Goal: Browse casually: Explore the website without a specific task or goal

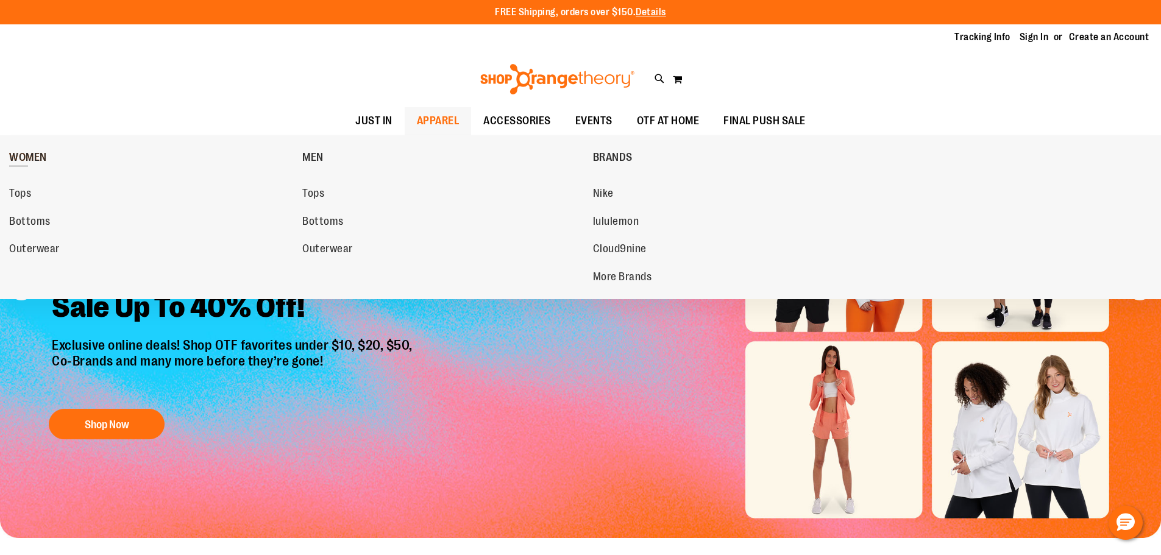
click at [37, 160] on span "WOMEN" at bounding box center [28, 158] width 38 height 15
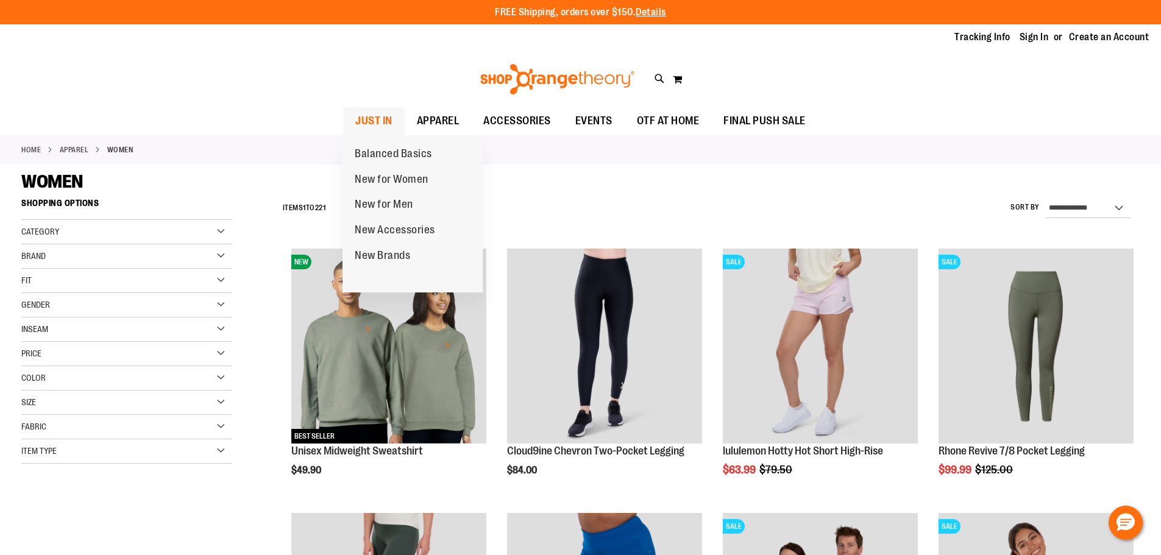
click at [382, 121] on span "JUST IN" at bounding box center [373, 120] width 37 height 27
click at [385, 174] on span "New for Women" at bounding box center [392, 180] width 74 height 15
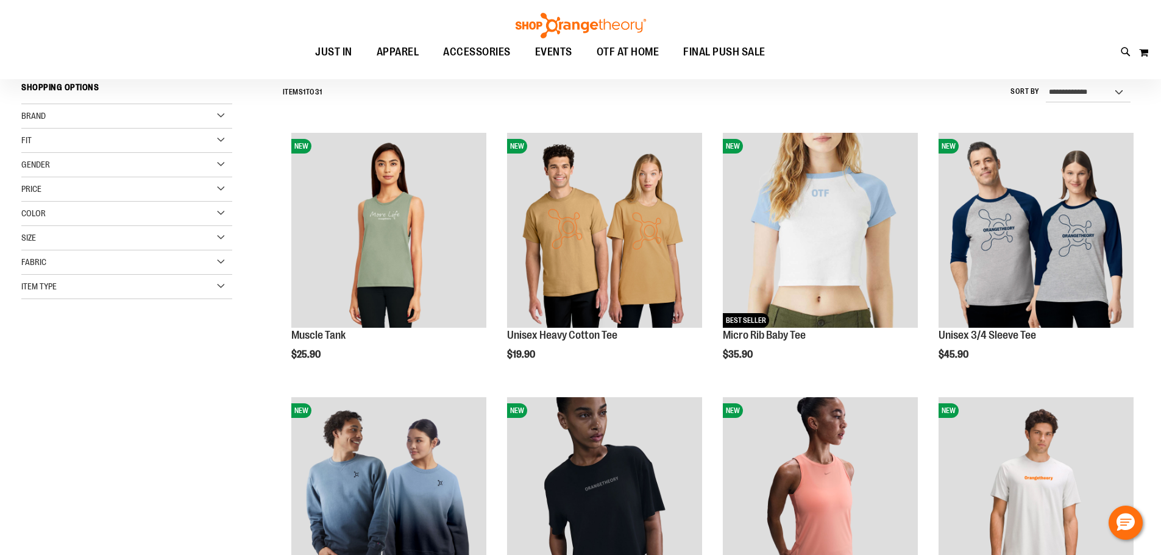
scroll to position [182, 0]
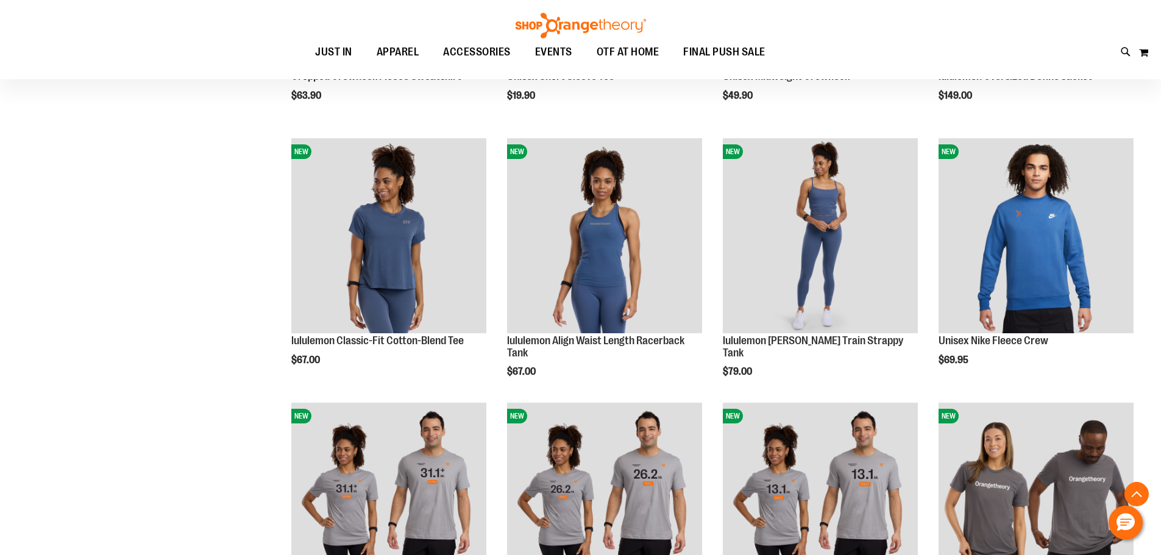
scroll to position [1280, 0]
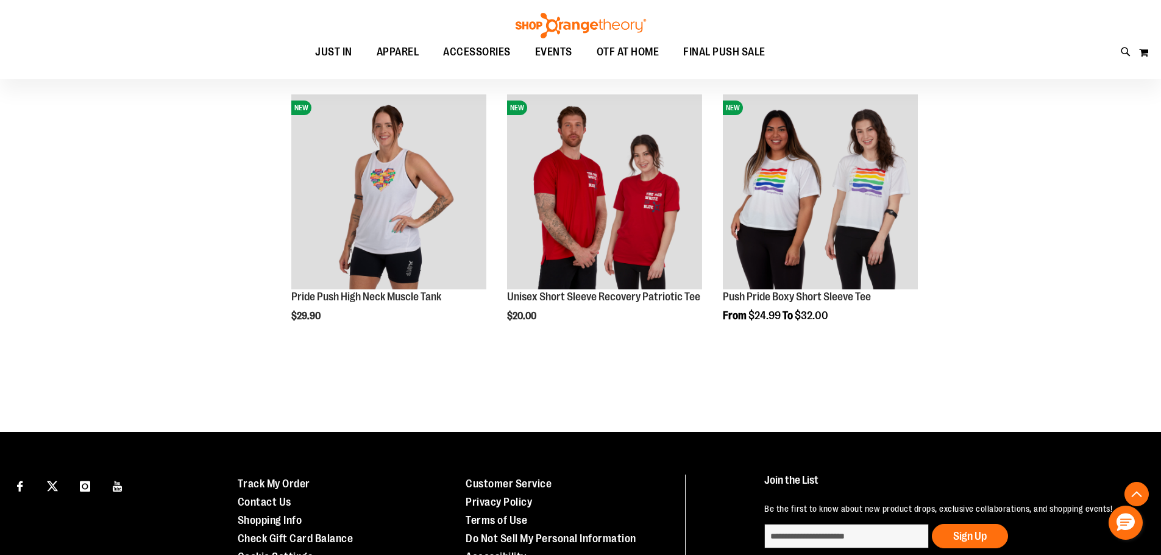
scroll to position [2011, 0]
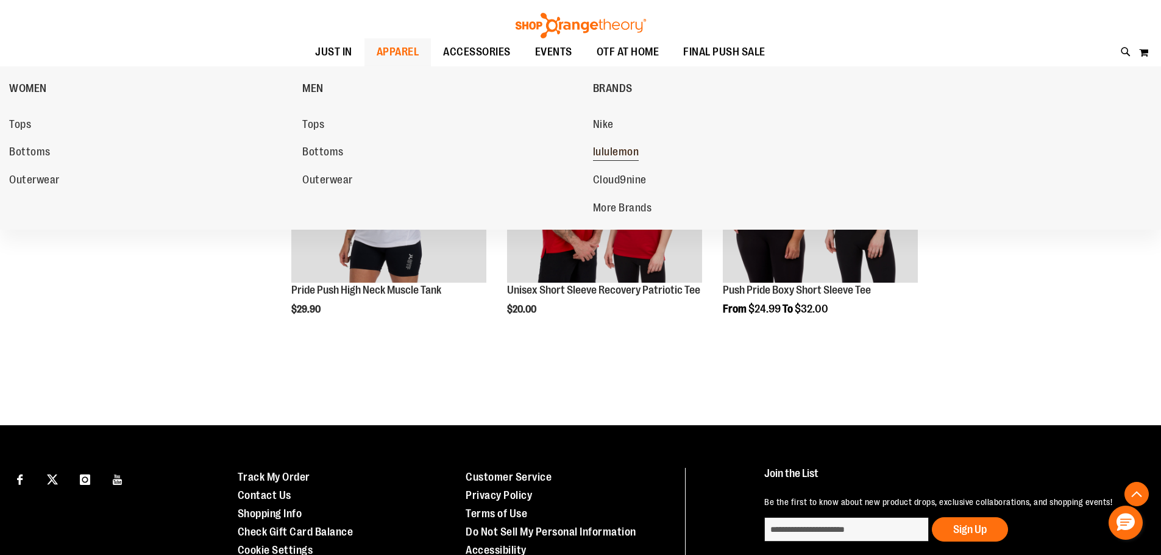
click at [606, 153] on span "lululemon" at bounding box center [616, 153] width 46 height 15
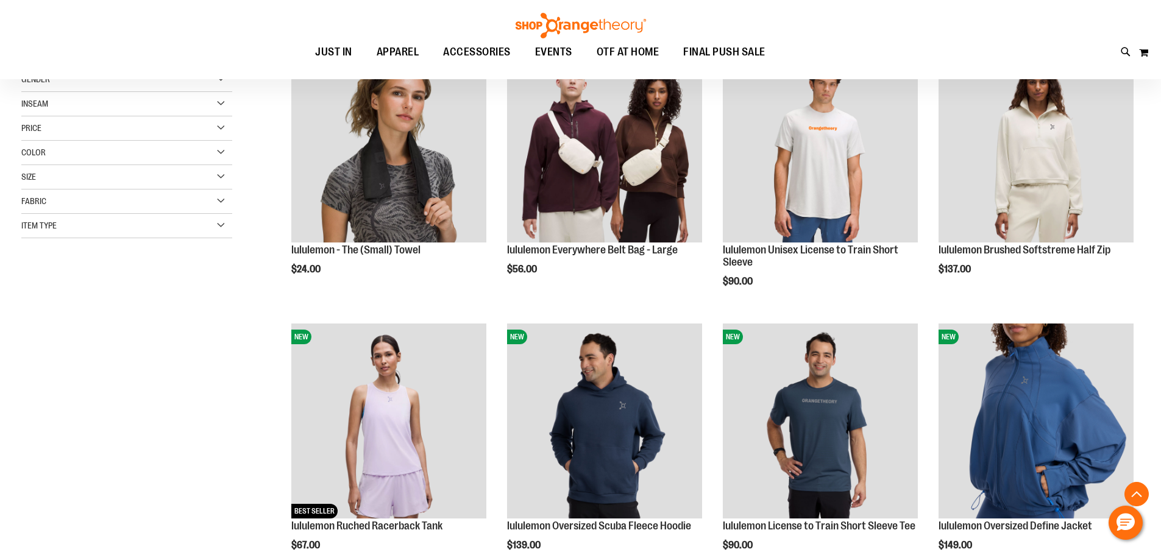
scroll to position [304, 0]
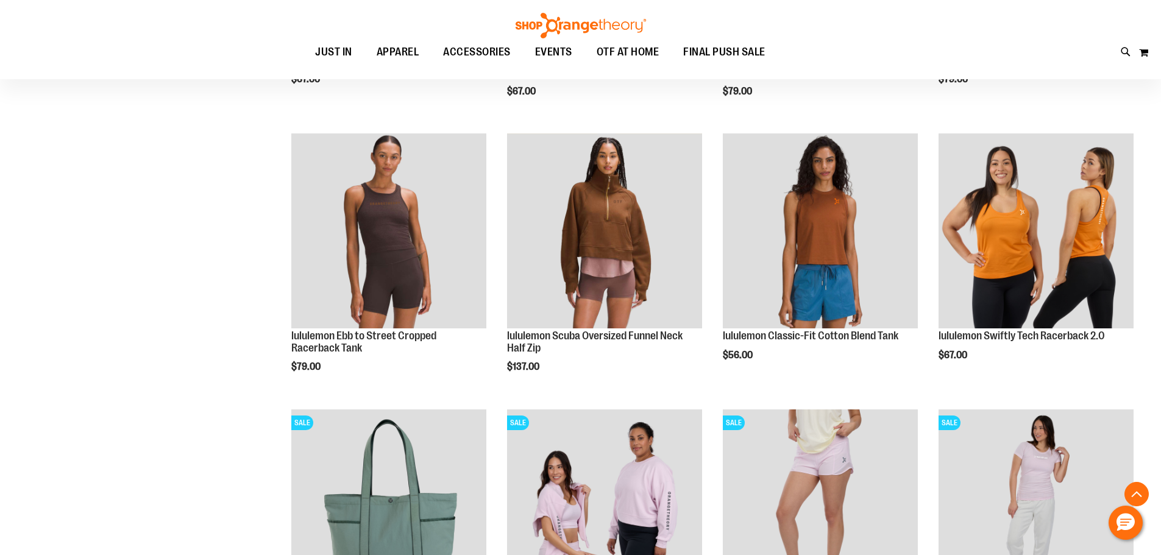
scroll to position [975, 0]
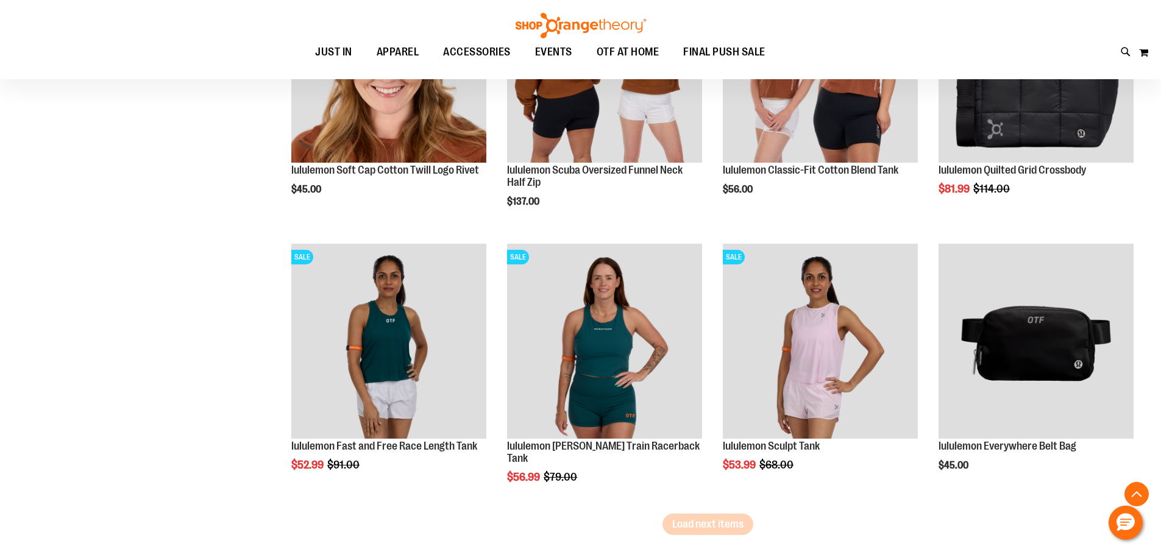
scroll to position [2255, 0]
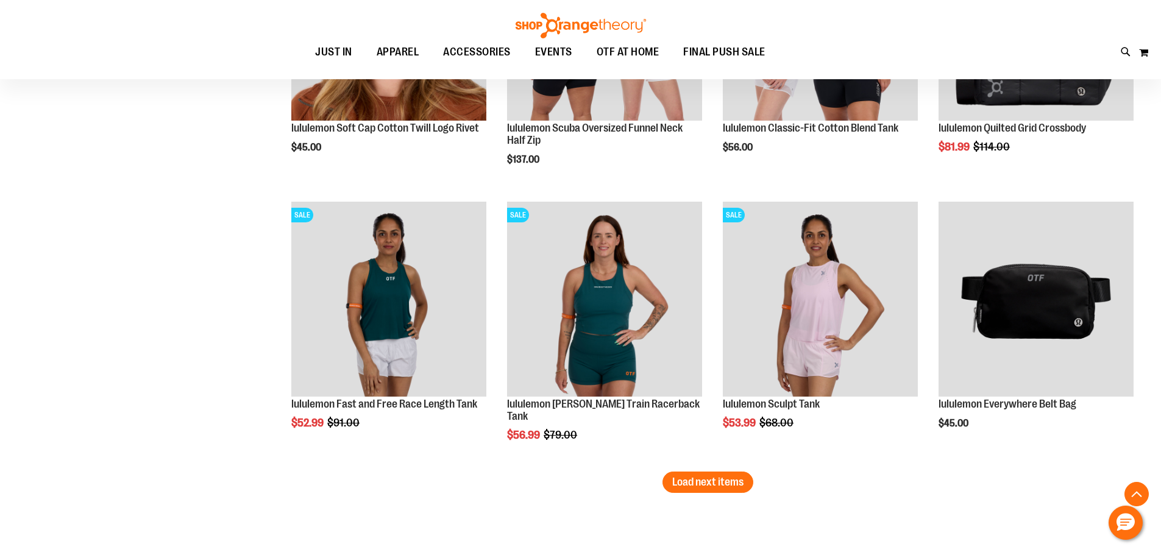
click at [688, 486] on span "Load next items" at bounding box center [707, 482] width 71 height 12
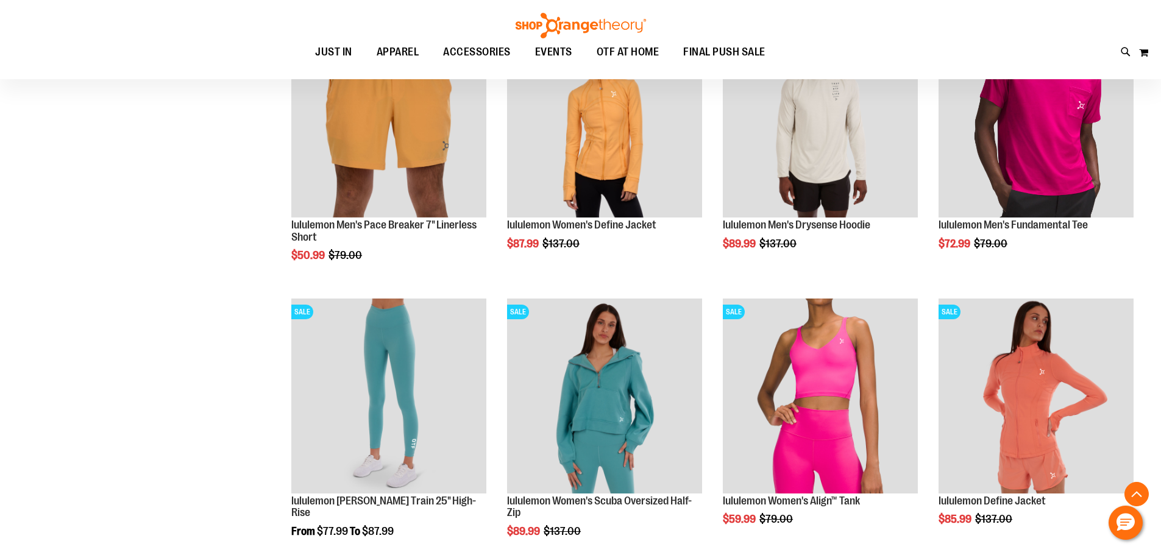
scroll to position [3048, 0]
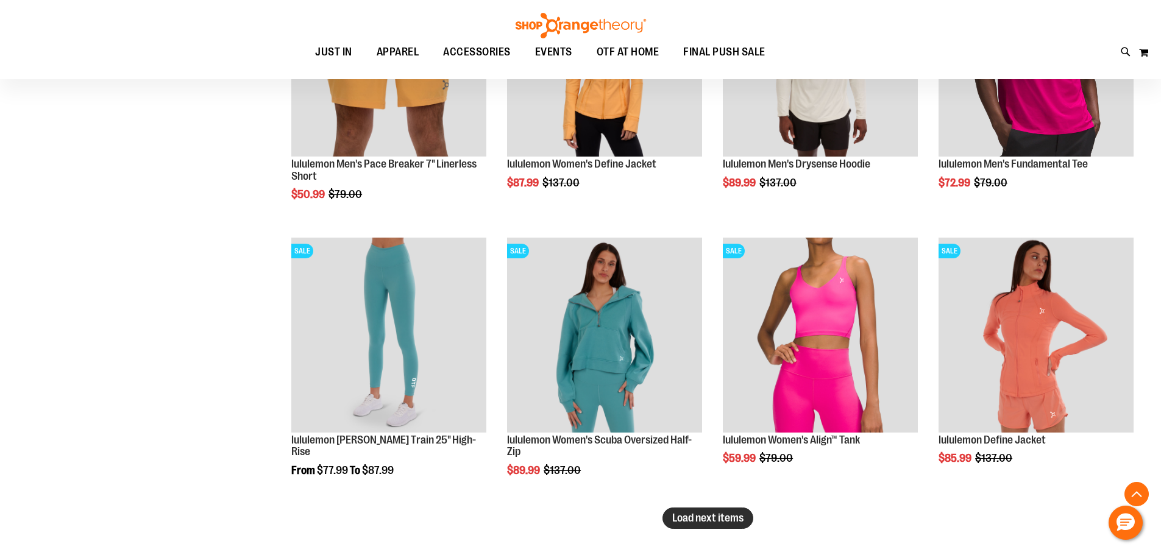
click at [711, 512] on span "Load next items" at bounding box center [707, 518] width 71 height 12
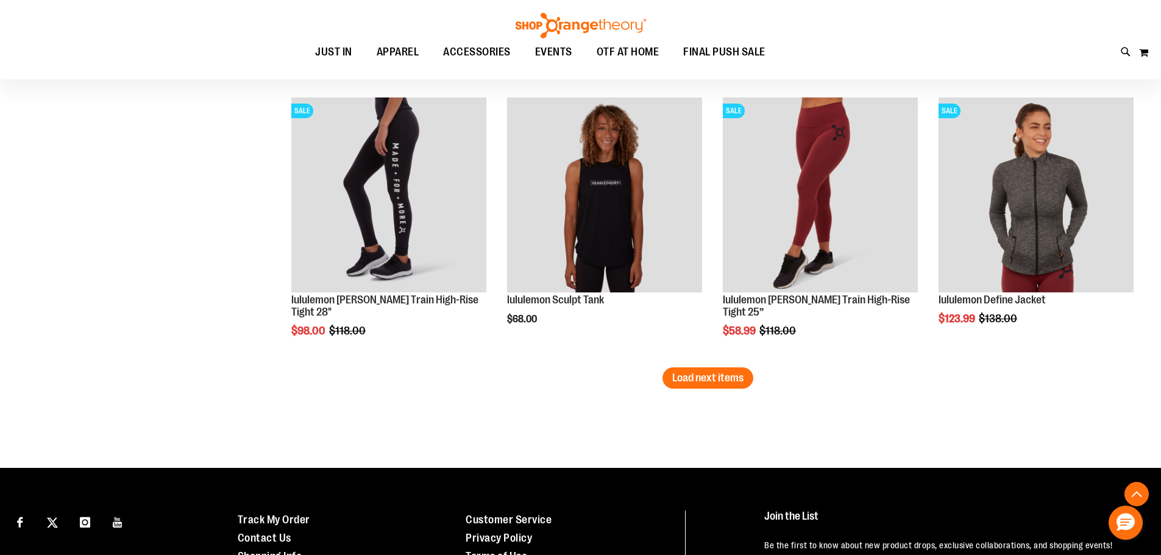
scroll to position [4023, 0]
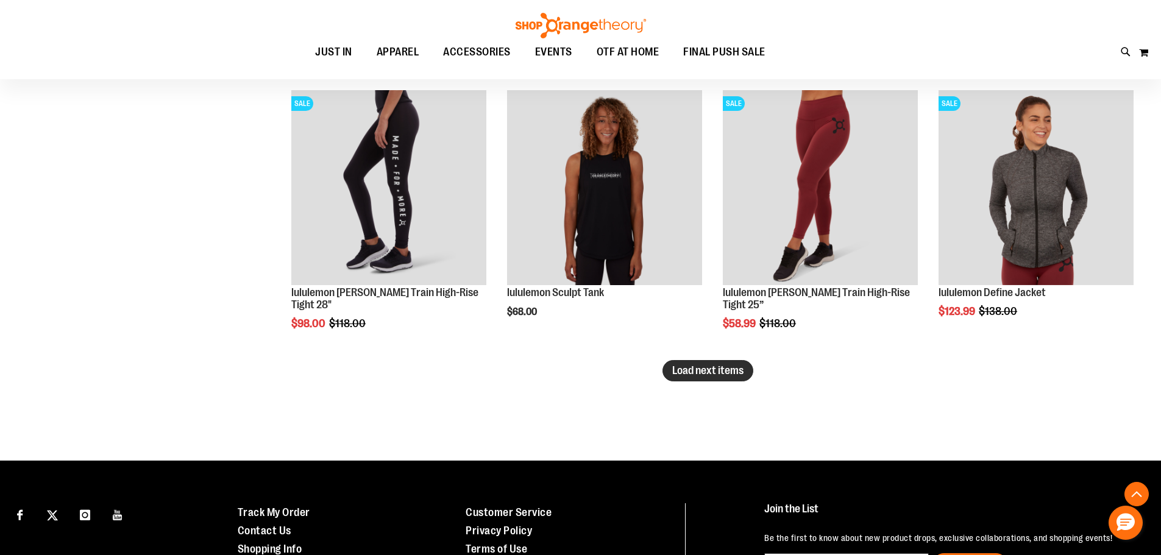
click at [722, 374] on span "Load next items" at bounding box center [707, 371] width 71 height 12
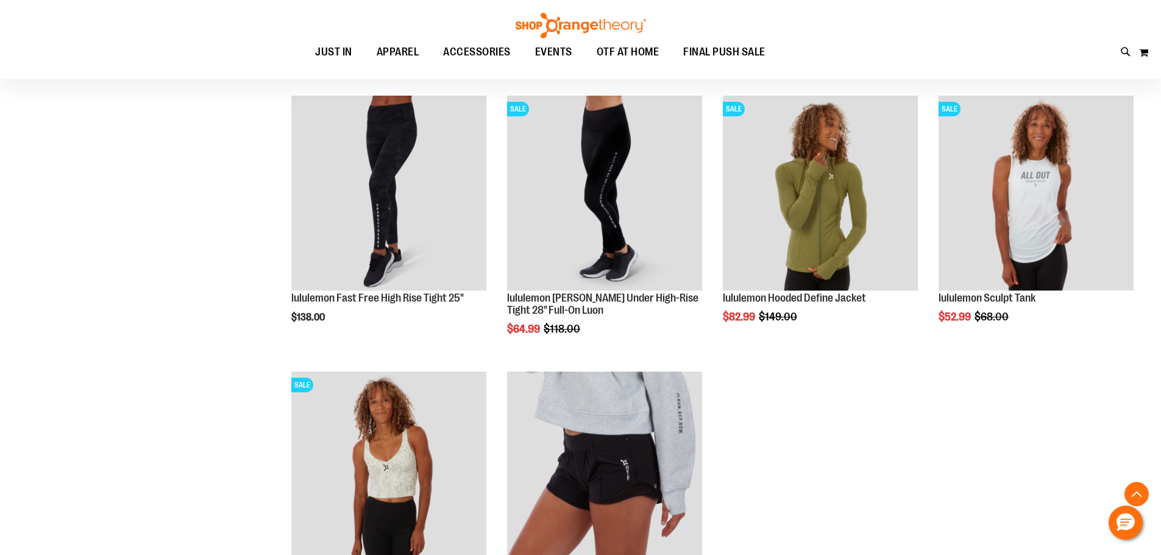
scroll to position [4206, 0]
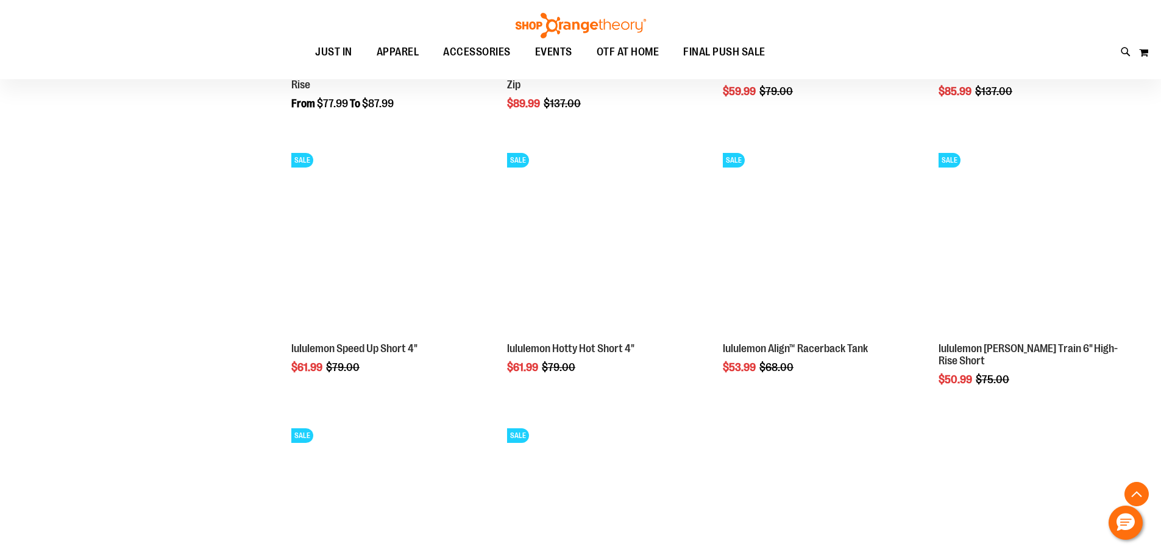
scroll to position [3413, 0]
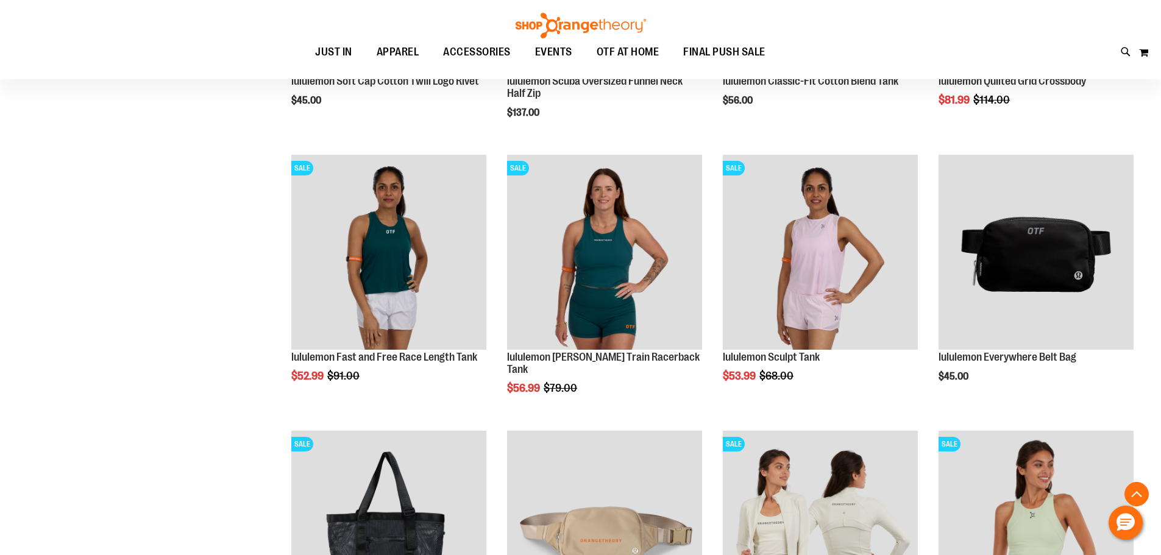
scroll to position [2194, 0]
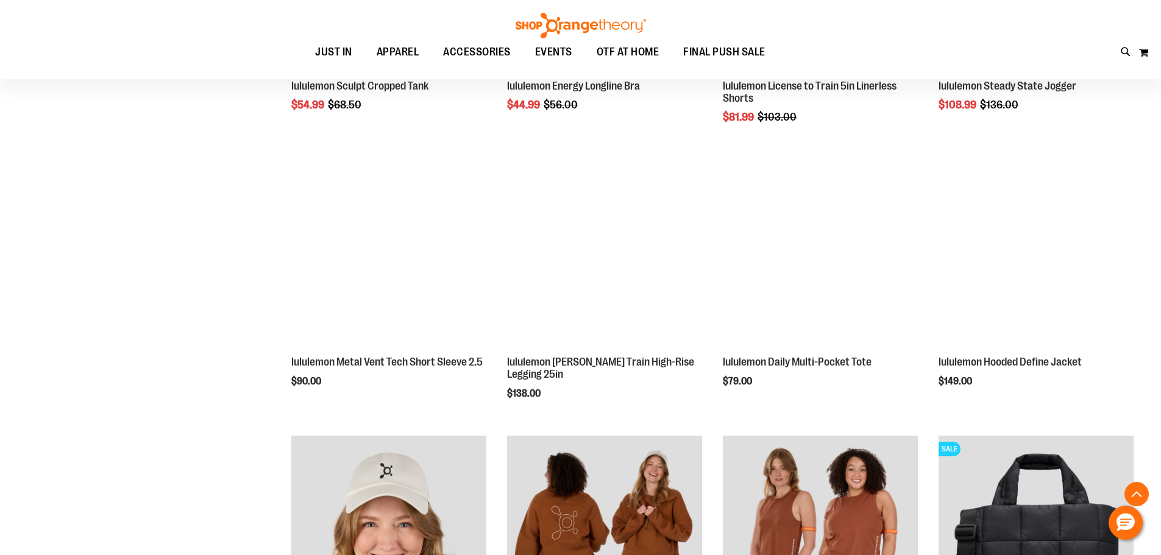
scroll to position [1767, 0]
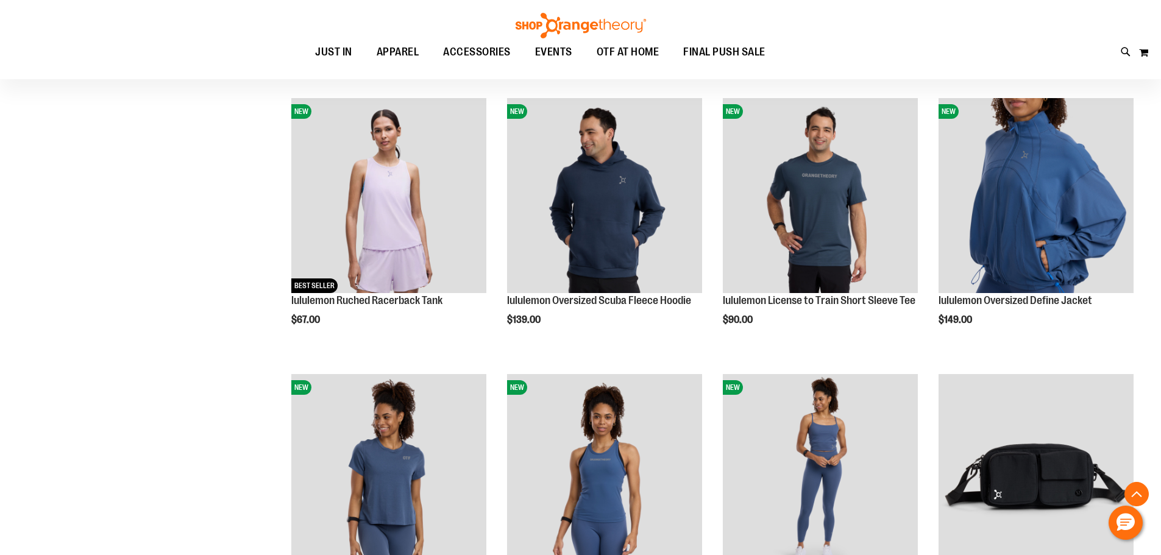
scroll to position [365, 0]
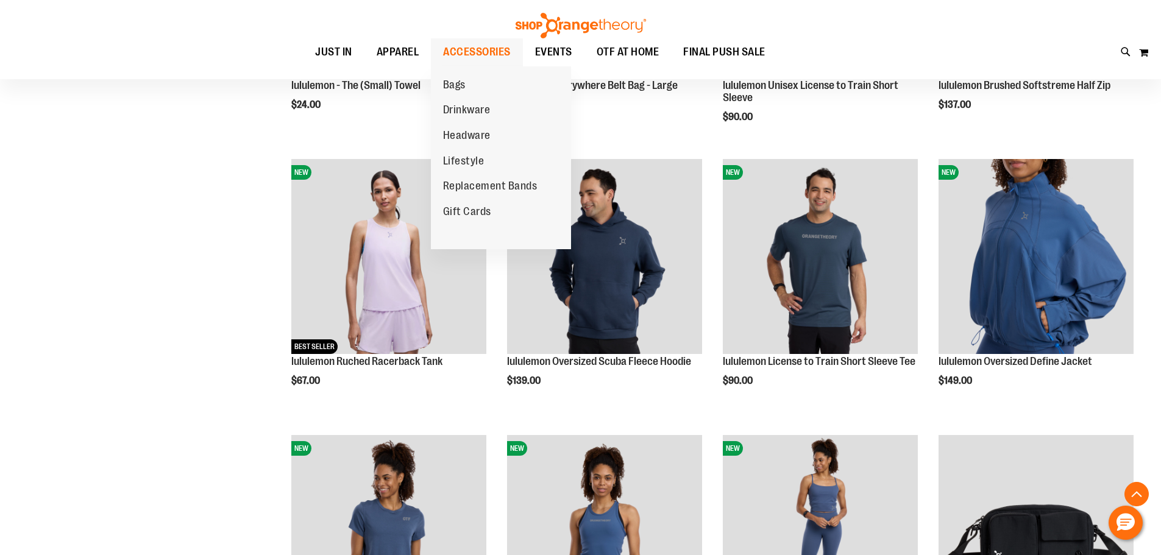
click at [474, 44] on span "ACCESSORIES" at bounding box center [477, 51] width 68 height 27
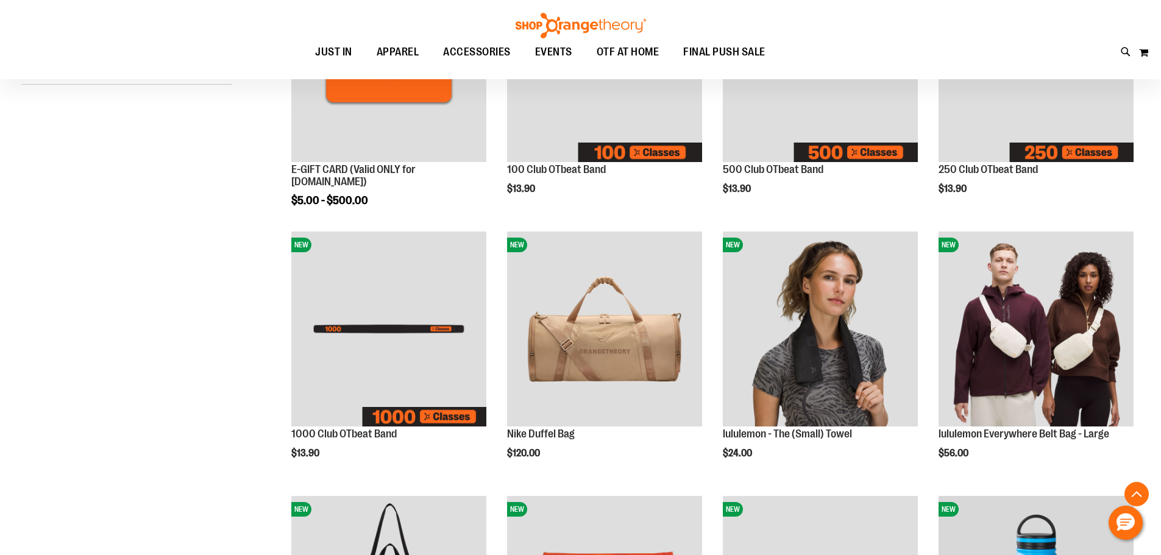
scroll to position [304, 0]
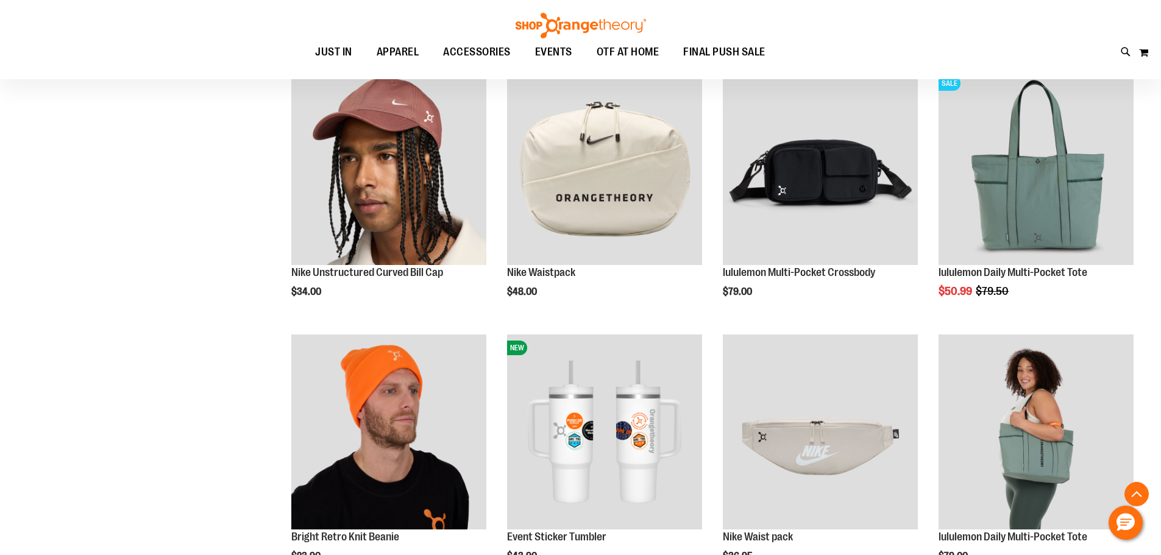
scroll to position [1036, 0]
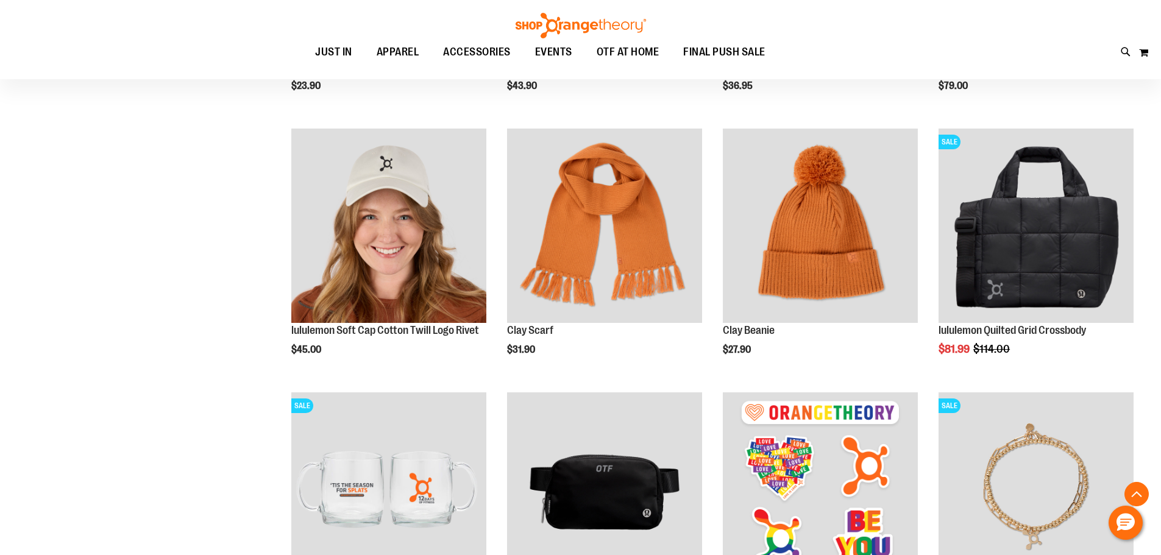
scroll to position [1463, 0]
